Goal: Information Seeking & Learning: Learn about a topic

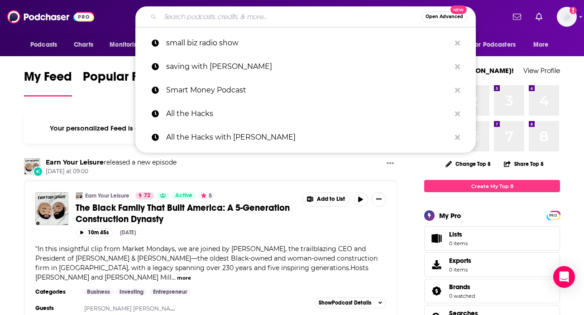
click at [301, 17] on input "Search podcasts, credits, & more..." at bounding box center [290, 17] width 261 height 14
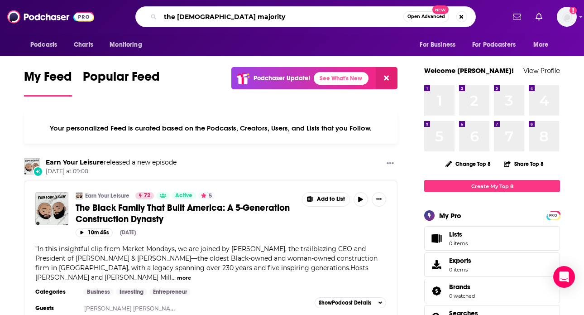
type input "the [DEMOGRAPHIC_DATA] majority"
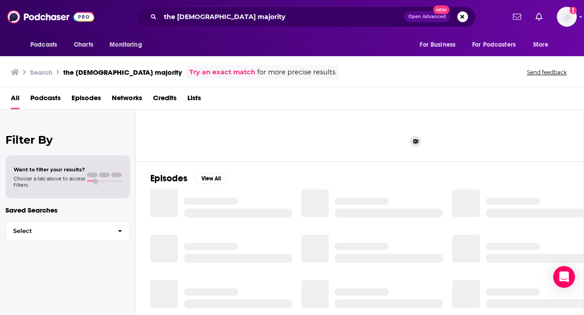
scroll to position [75, 0]
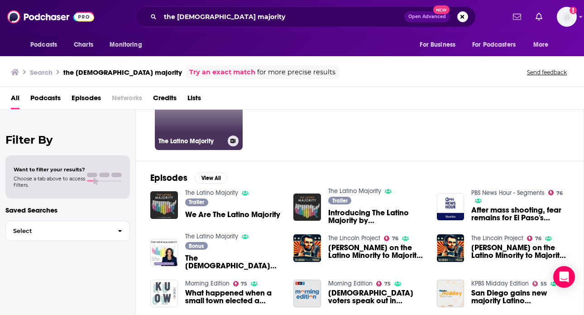
click at [208, 135] on div "The Latino Majority" at bounding box center [198, 140] width 81 height 11
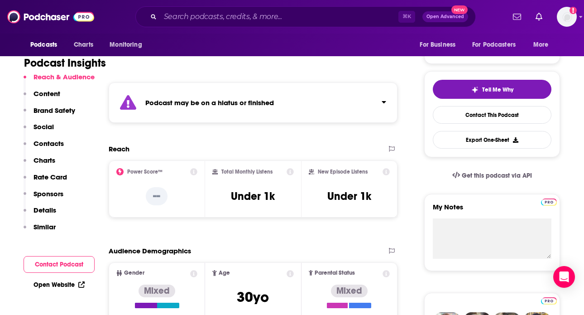
scroll to position [171, 0]
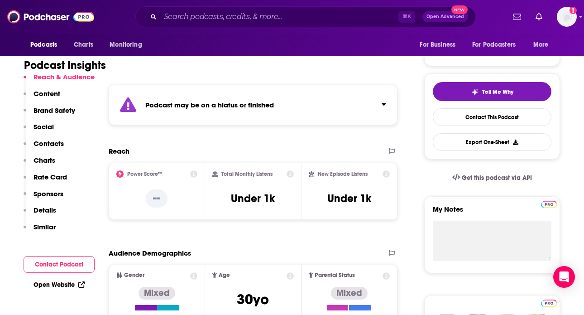
click at [384, 104] on icon "Click to expand status details" at bounding box center [384, 104] width 4 height 2
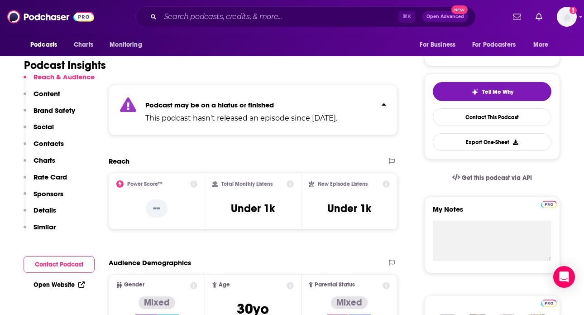
click at [383, 104] on icon "Click to expand status details" at bounding box center [384, 104] width 4 height 2
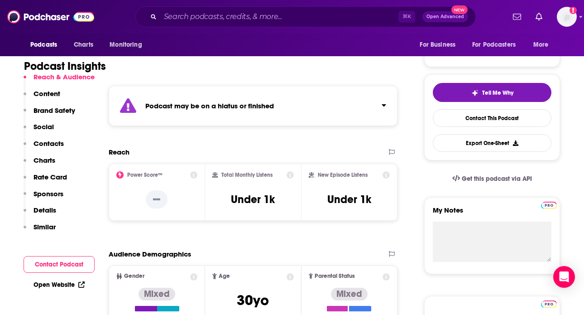
scroll to position [158, 0]
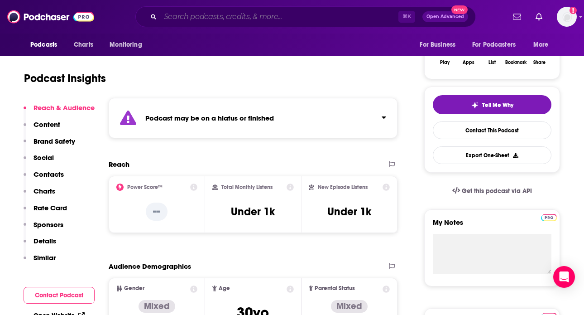
click at [192, 13] on input "Search podcasts, credits, & more..." at bounding box center [279, 17] width 238 height 14
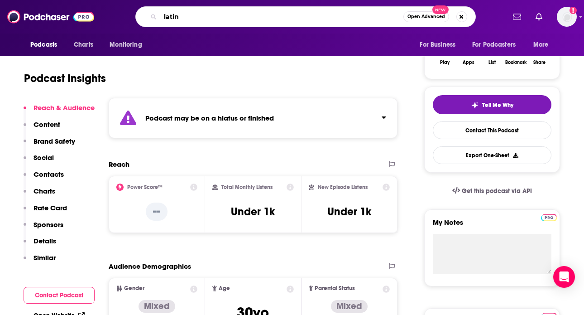
type input "[DEMOGRAPHIC_DATA]"
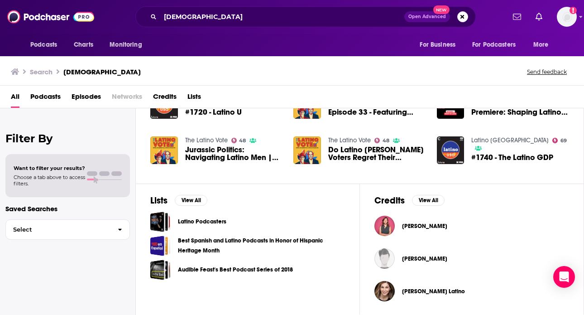
scroll to position [225, 0]
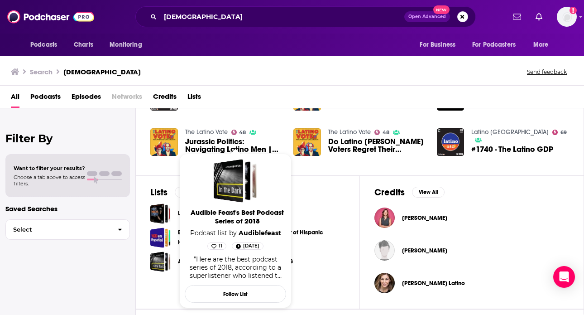
click at [108, 296] on div "Filter By Want to filter your results? Choose a tab above to access filters. Sa…" at bounding box center [68, 265] width 136 height 315
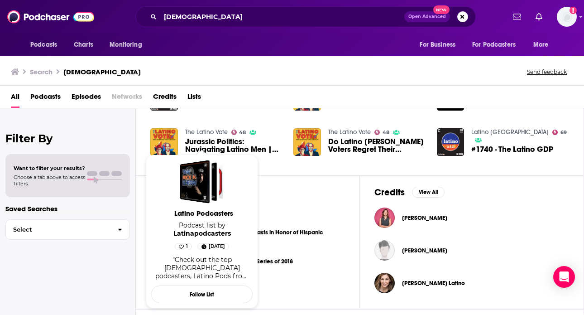
click at [201, 213] on span "Latino Podcasters" at bounding box center [203, 213] width 101 height 9
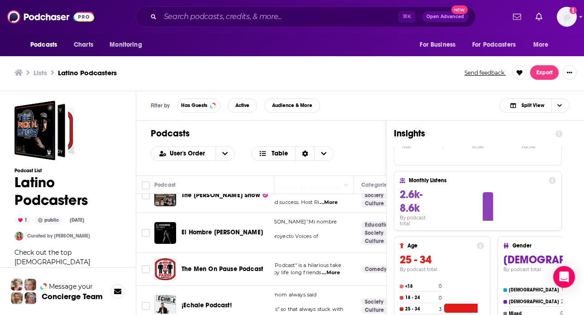
scroll to position [55, 0]
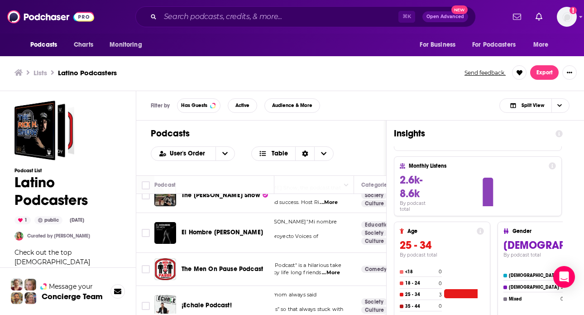
click at [214, 301] on span "¡Echale Podcast!" at bounding box center [207, 305] width 50 height 8
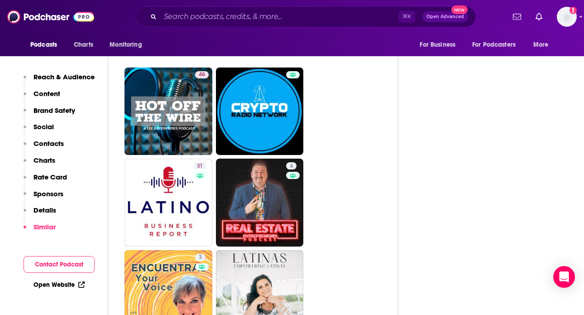
scroll to position [1706, 0]
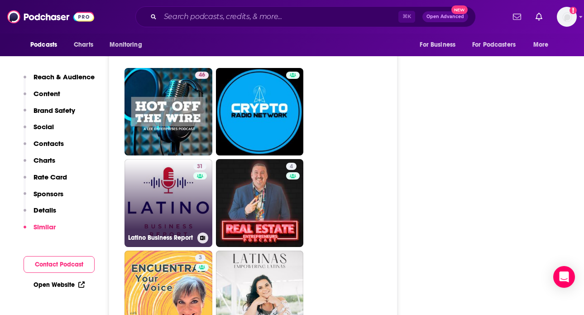
click at [187, 186] on link "31 Latino Business Report" at bounding box center [168, 203] width 88 height 88
type input "[URL][DOMAIN_NAME]"
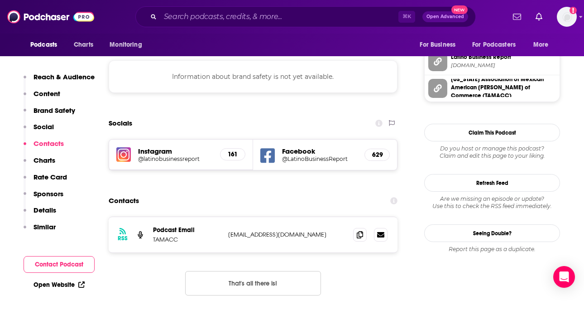
scroll to position [842, 0]
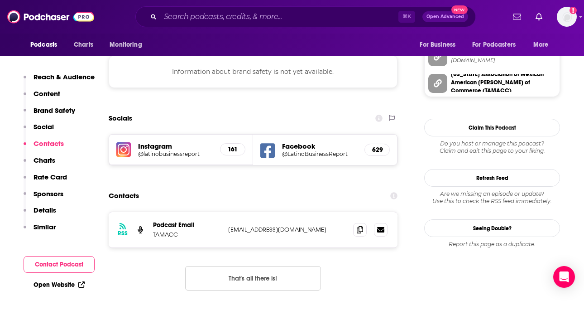
click at [178, 142] on h5 "Instagram" at bounding box center [175, 146] width 75 height 9
click at [177, 150] on h5 "@latinobusinessreport" at bounding box center [175, 153] width 75 height 7
